Goal: Transaction & Acquisition: Purchase product/service

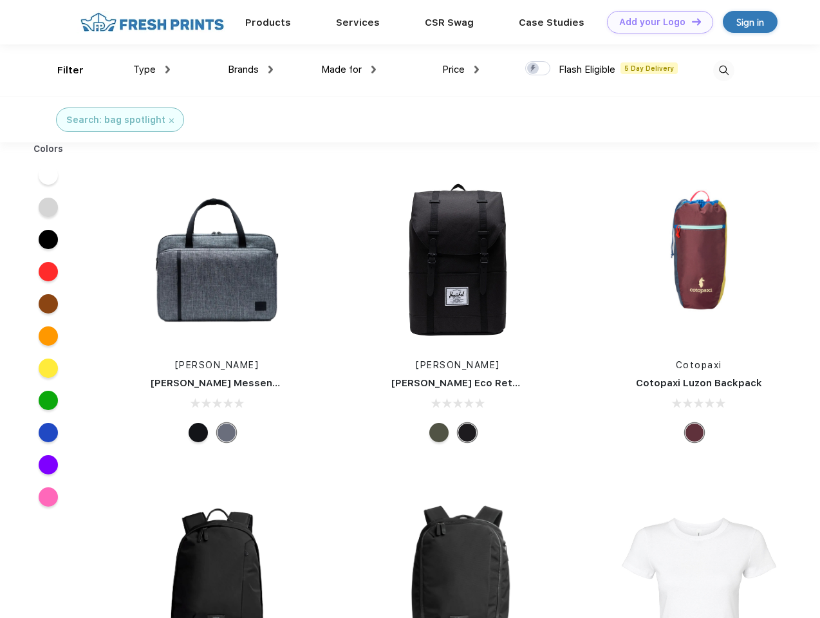
click at [655, 22] on link "Add your Logo Design Tool" at bounding box center [660, 22] width 106 height 23
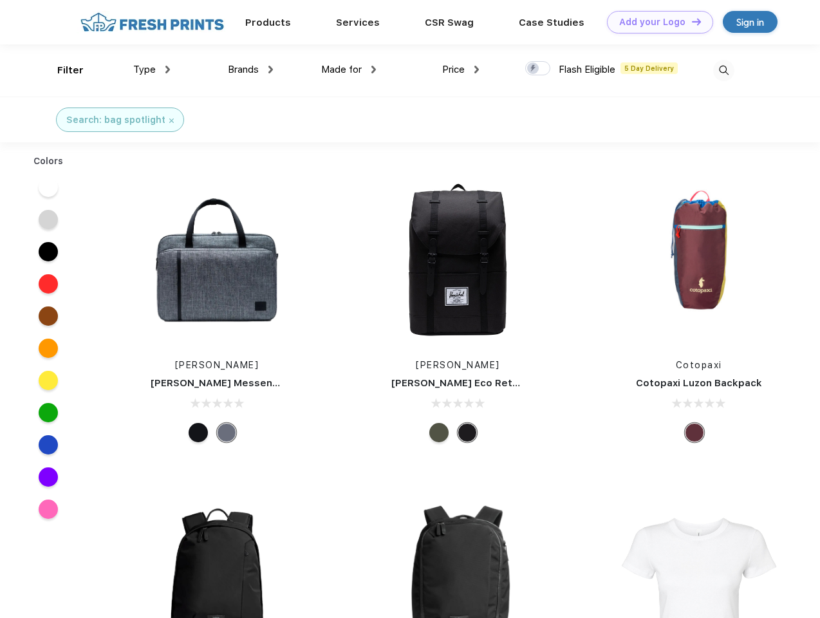
click at [0, 0] on div "Design Tool" at bounding box center [0, 0] width 0 height 0
click at [691, 21] on link "Add your Logo Design Tool" at bounding box center [660, 22] width 106 height 23
click at [62, 70] on div "Filter" at bounding box center [70, 70] width 26 height 15
click at [152, 70] on span "Type" at bounding box center [144, 70] width 23 height 12
click at [250, 70] on span "Brands" at bounding box center [243, 70] width 31 height 12
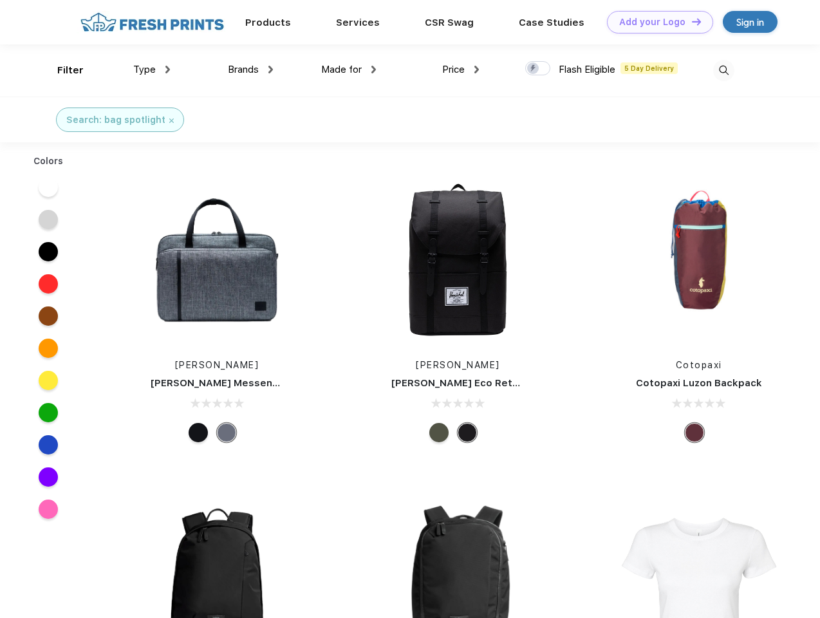
click at [349, 70] on span "Made for" at bounding box center [341, 70] width 41 height 12
click at [461, 70] on span "Price" at bounding box center [453, 70] width 23 height 12
click at [538, 69] on div at bounding box center [537, 68] width 25 height 14
click at [534, 69] on input "checkbox" at bounding box center [529, 64] width 8 height 8
click at [723, 70] on img at bounding box center [723, 70] width 21 height 21
